Goal: Download file/media

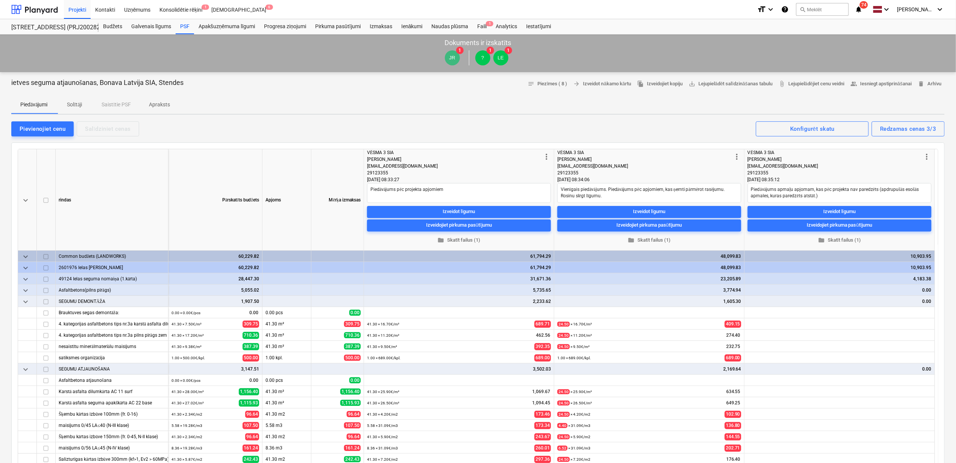
type textarea "x"
click at [374, 26] on div "Izmaksas" at bounding box center [381, 26] width 32 height 15
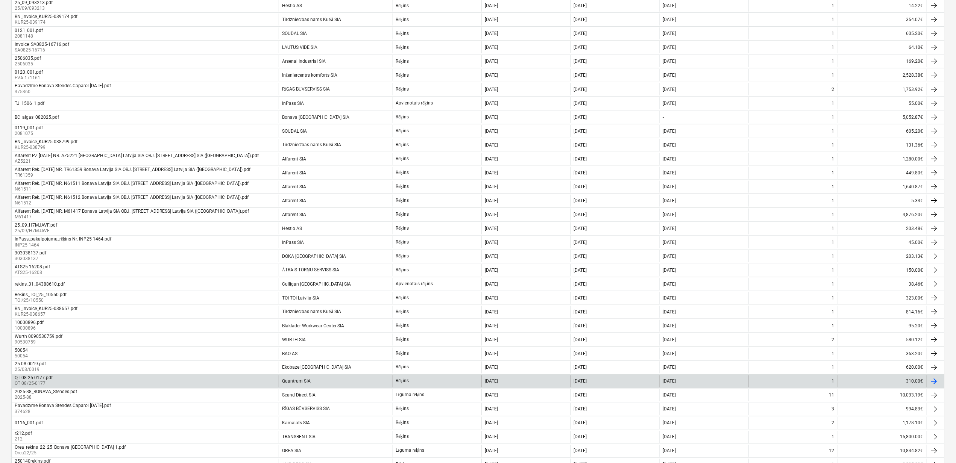
scroll to position [424, 0]
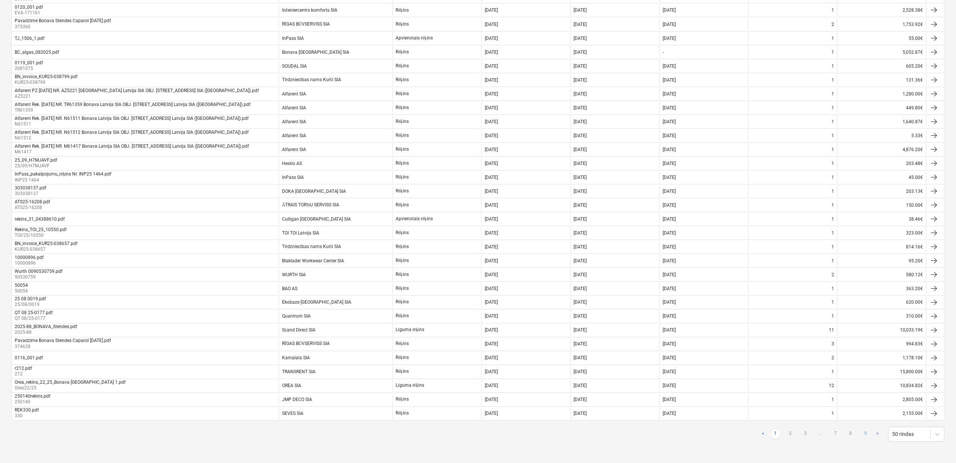
click at [866, 435] on link "9" at bounding box center [865, 434] width 9 height 9
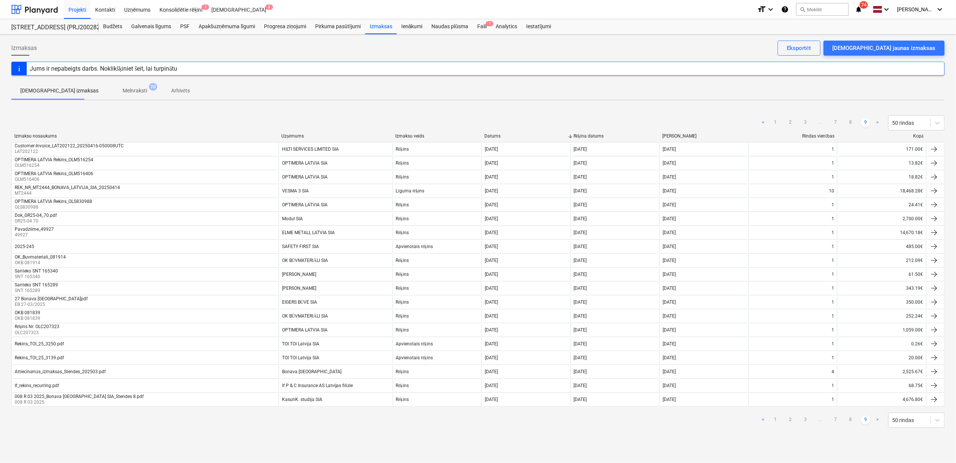
scroll to position [0, 0]
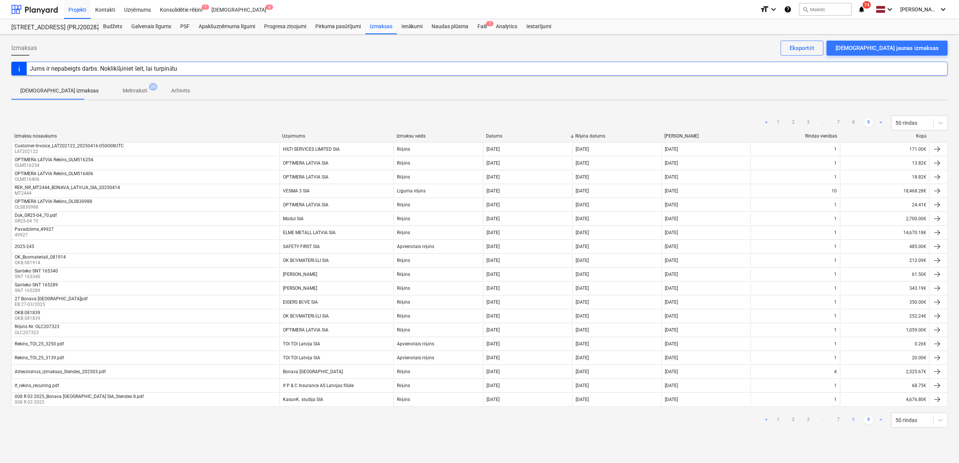
click at [855, 423] on link "8" at bounding box center [853, 420] width 9 height 9
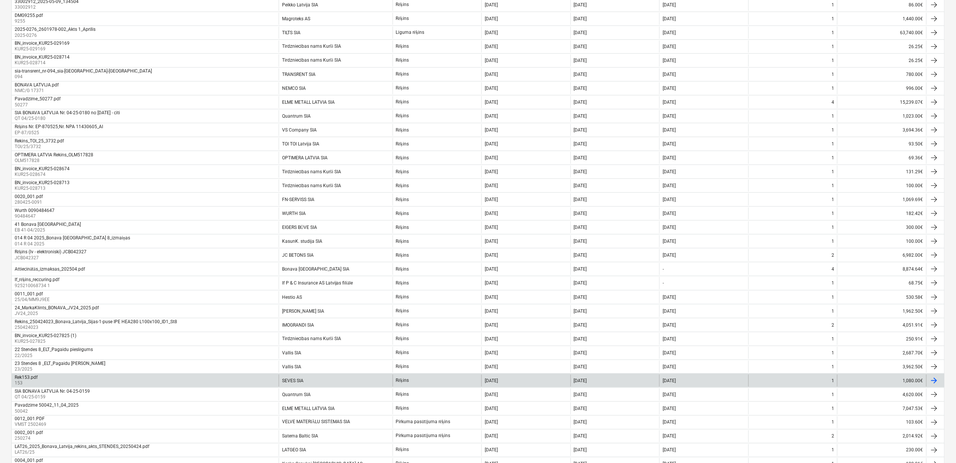
scroll to position [273, 0]
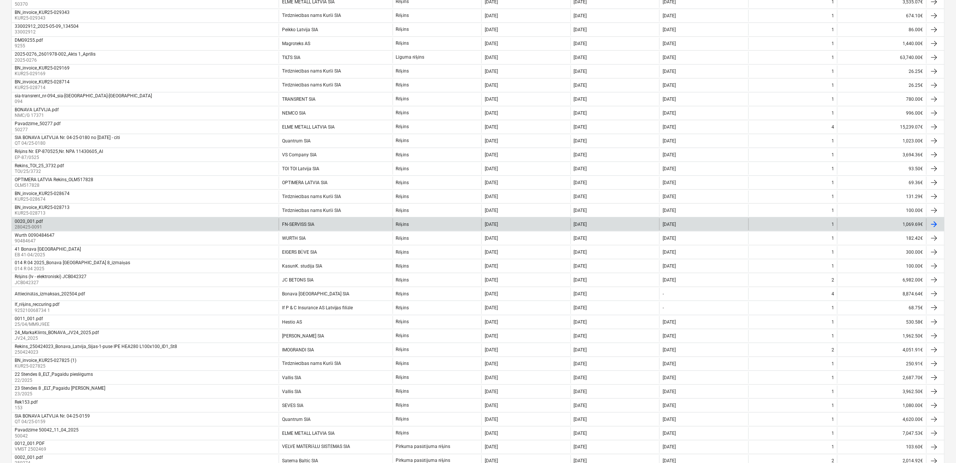
click at [304, 227] on div "FN-SERVISS SIA" at bounding box center [298, 224] width 32 height 5
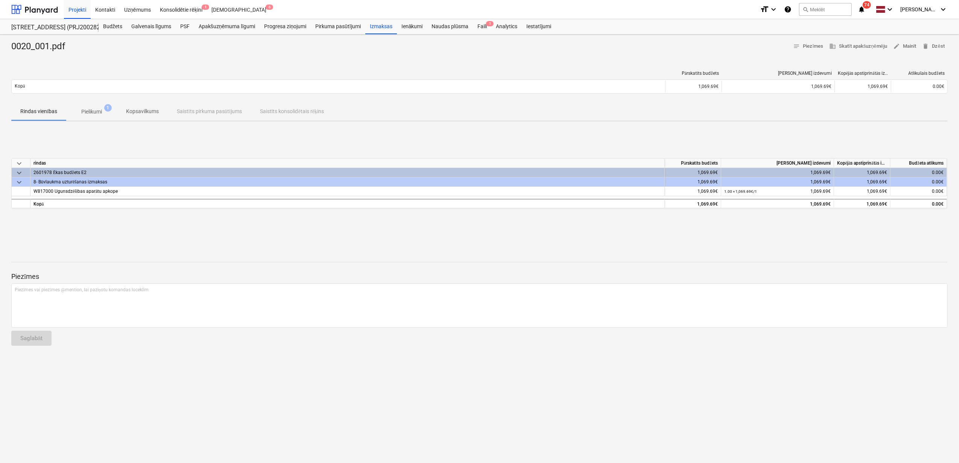
click at [97, 111] on p "Pielikumi" at bounding box center [91, 112] width 21 height 8
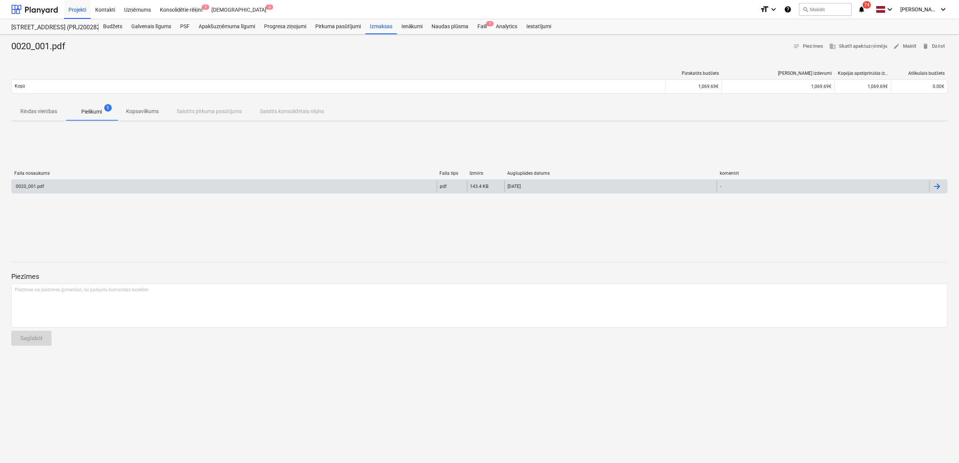
click at [271, 184] on div "0020_001.pdf" at bounding box center [224, 187] width 425 height 12
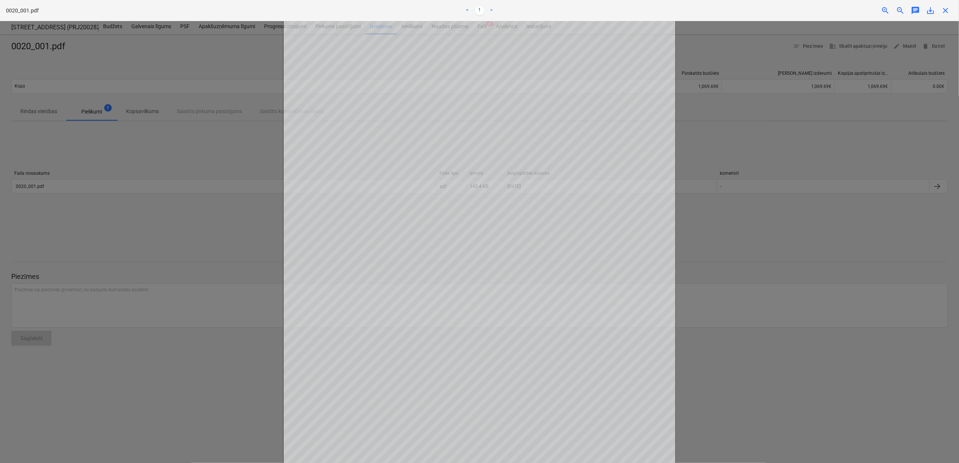
click at [930, 14] on span "save_alt" at bounding box center [930, 10] width 9 height 9
